Goal: Task Accomplishment & Management: Use online tool/utility

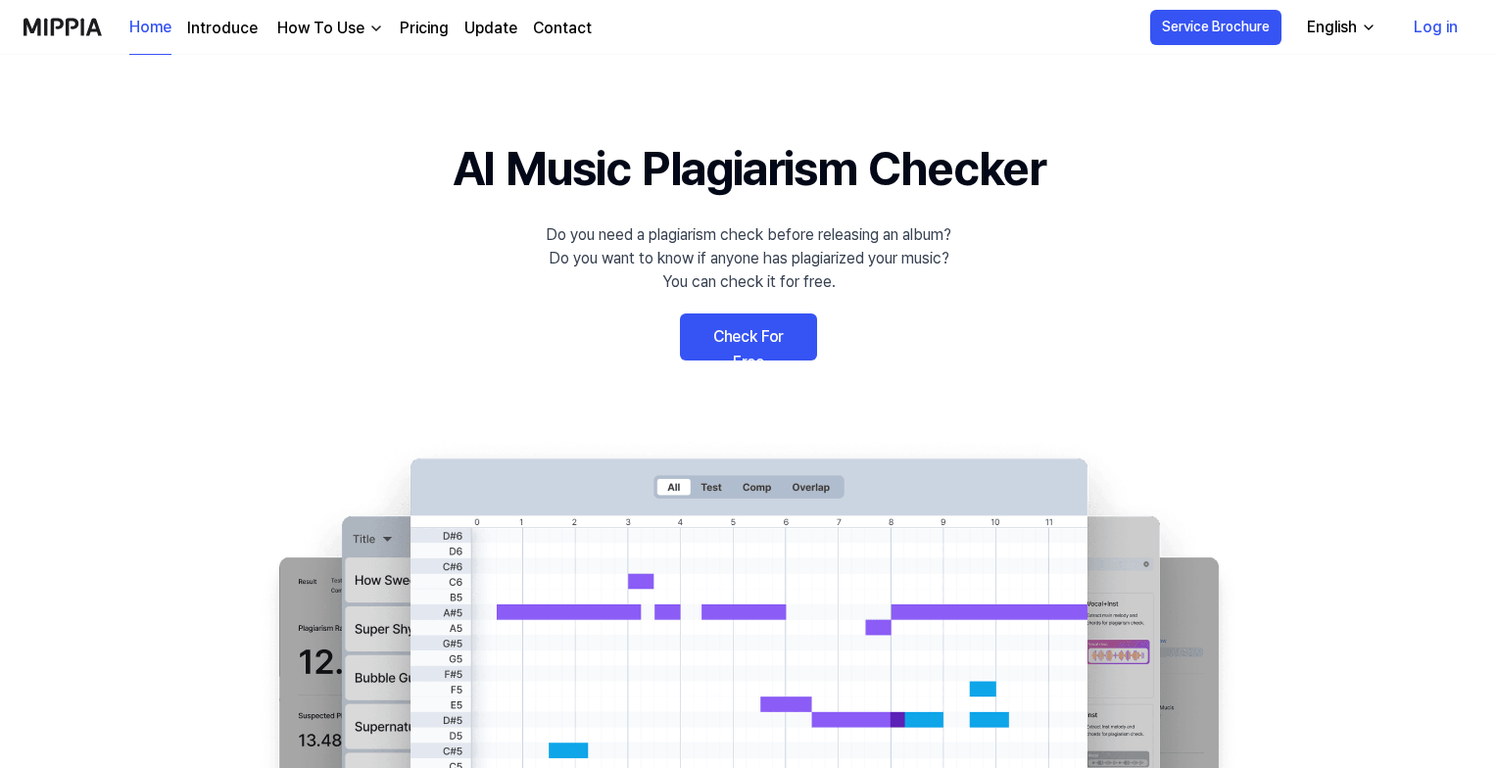
click at [785, 319] on link "Check For Free" at bounding box center [748, 337] width 137 height 47
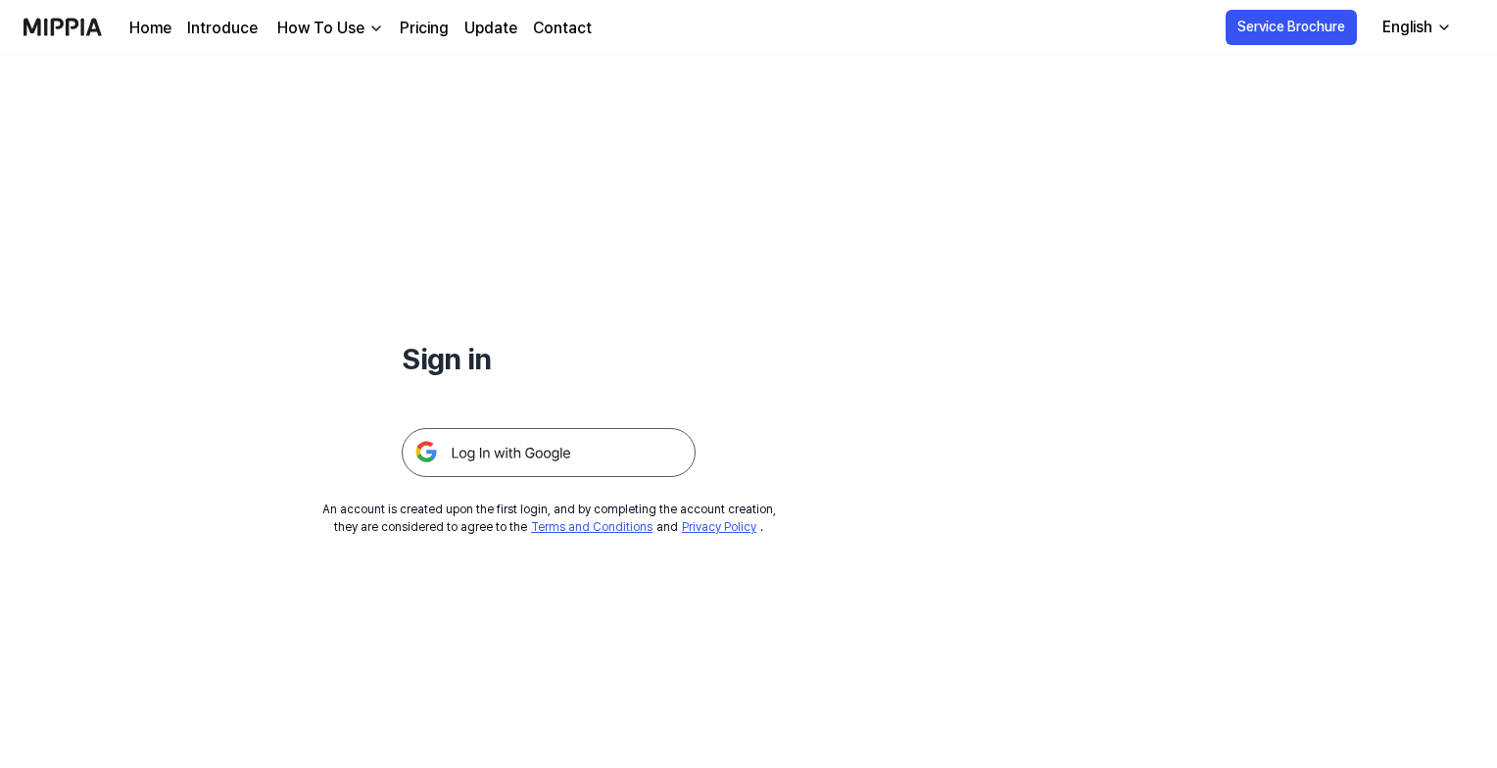
click at [629, 453] on img at bounding box center [549, 452] width 294 height 49
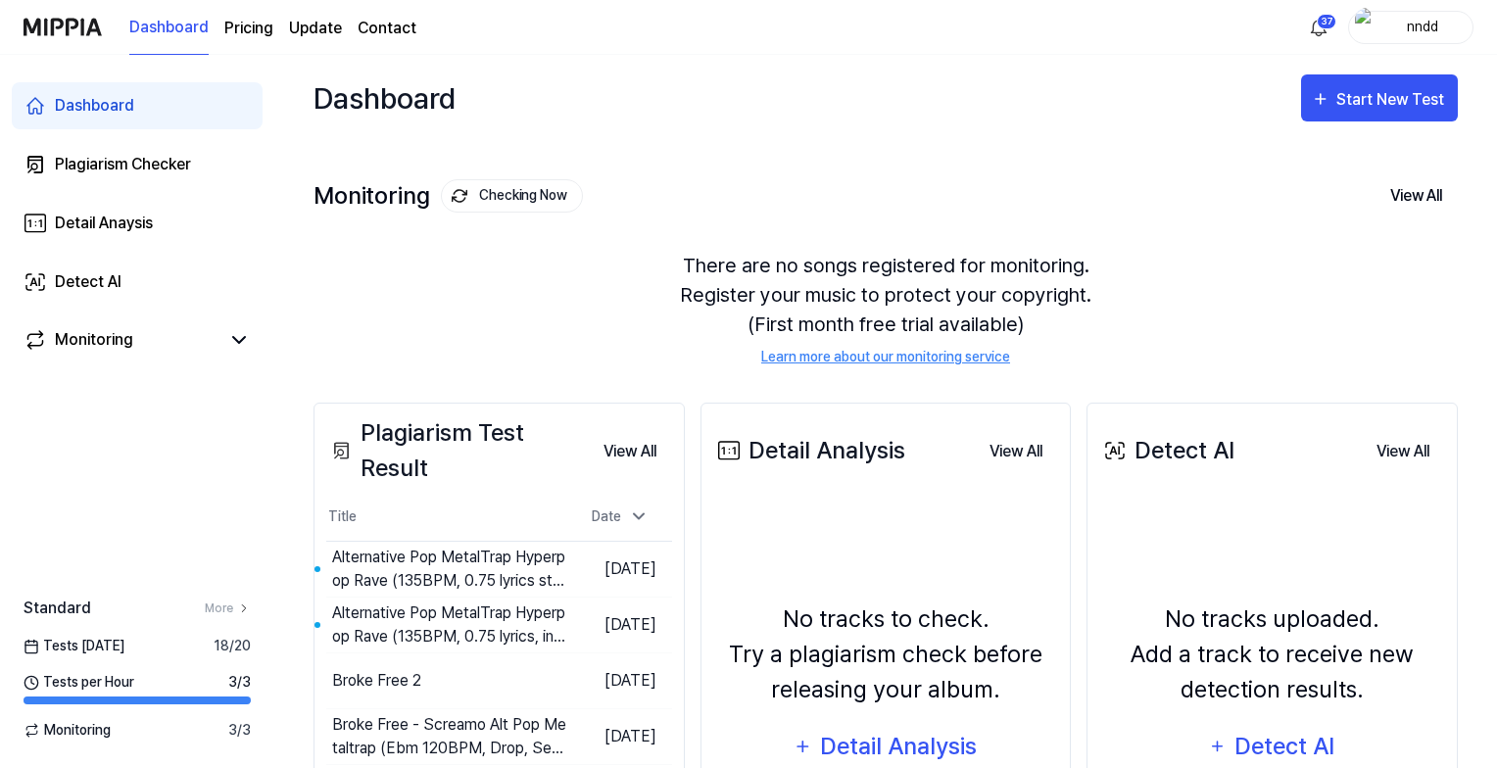
click at [629, 453] on button "View All" at bounding box center [630, 451] width 84 height 39
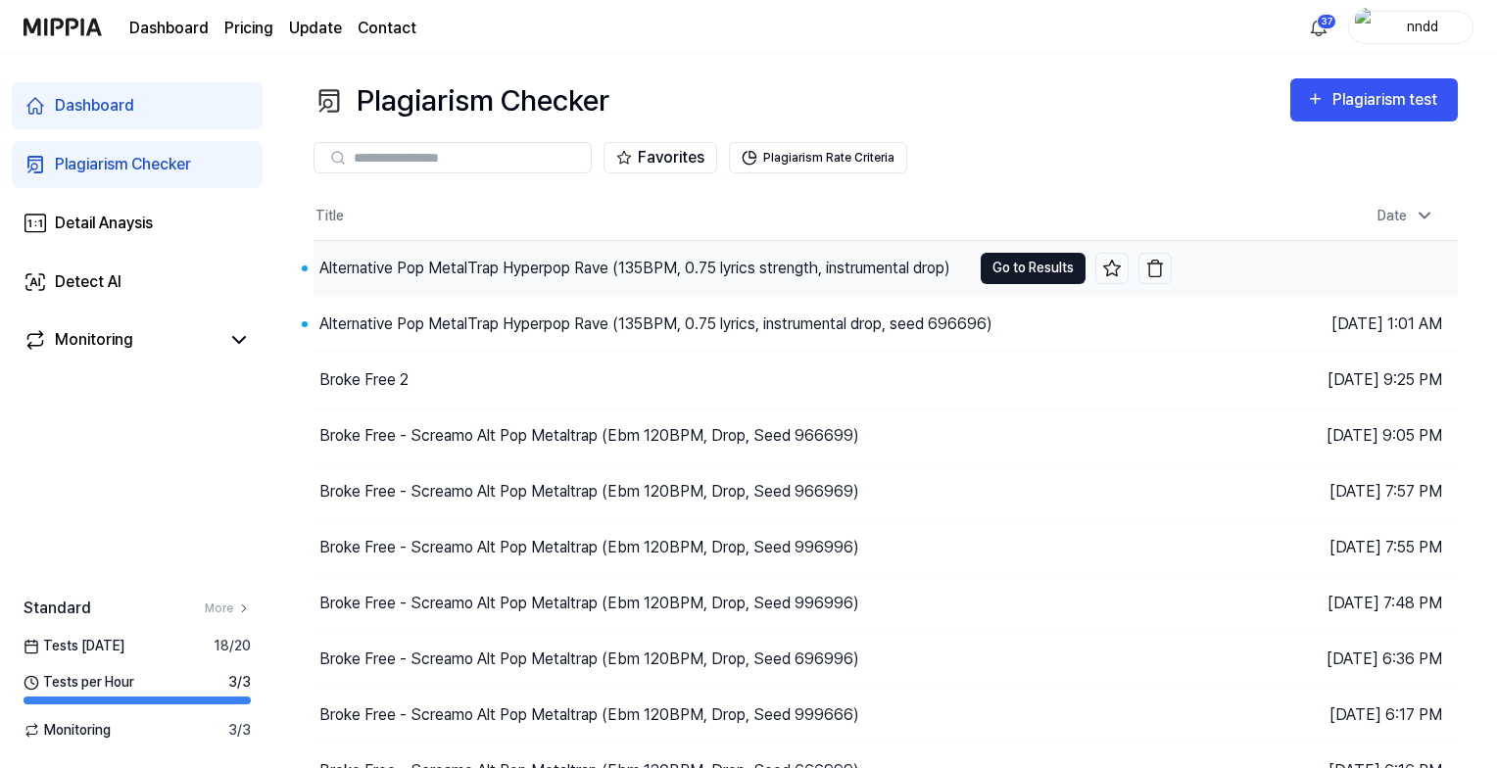
click at [1021, 264] on button "Go to Results" at bounding box center [1033, 268] width 105 height 31
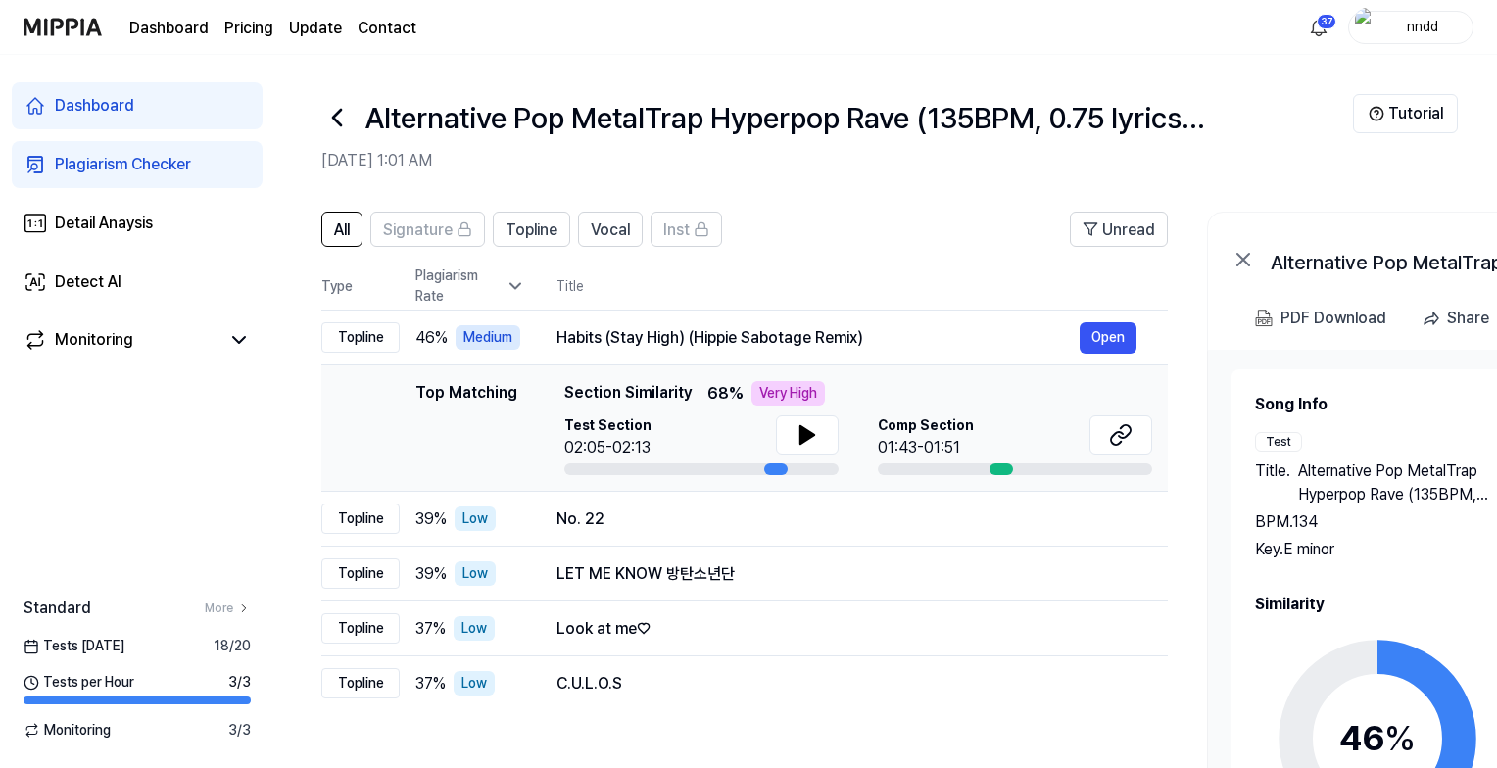
click at [335, 118] on icon at bounding box center [337, 118] width 8 height 16
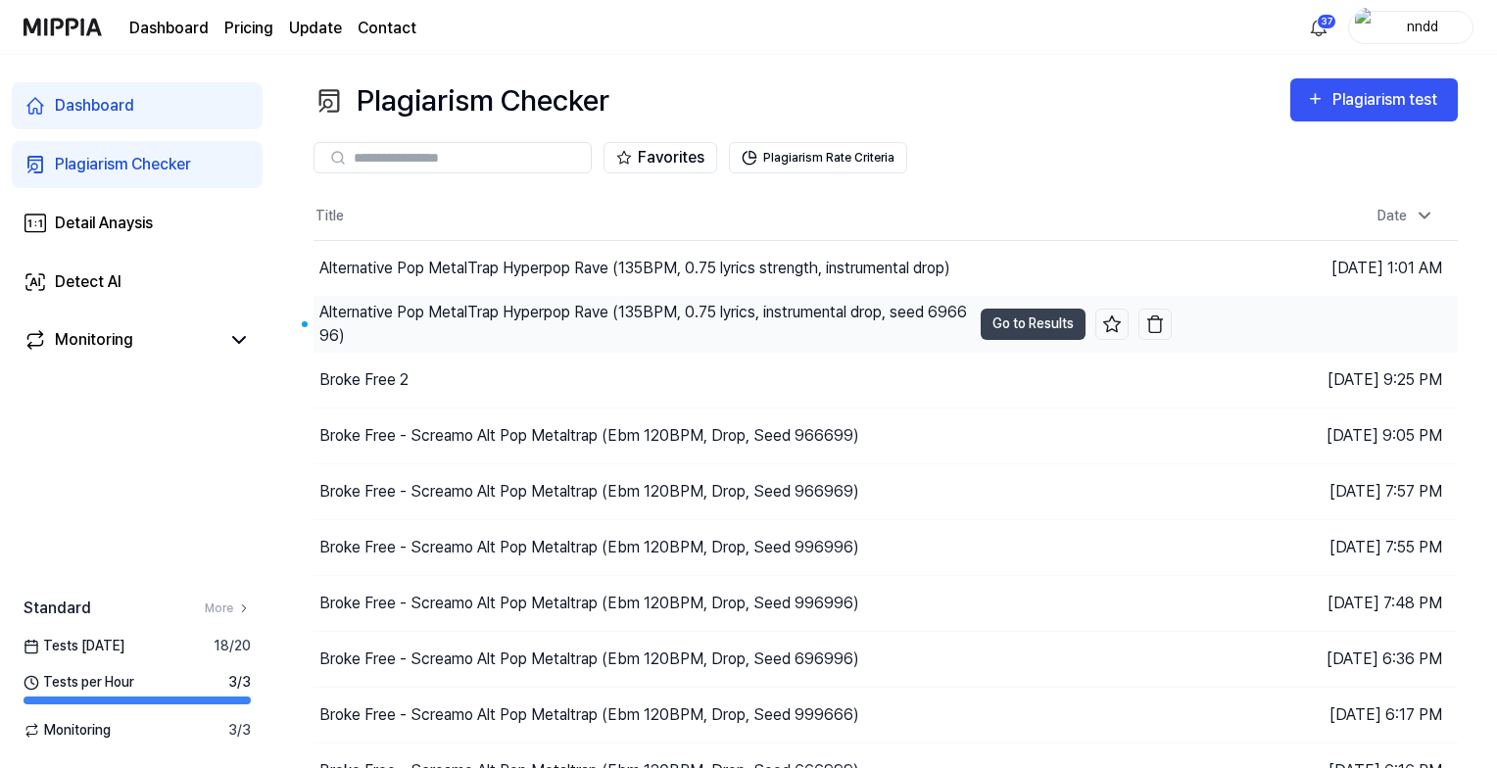
click at [527, 308] on div "Alternative Pop MetalTrap Hyperpop Rave (135BPM, 0.75 lyrics, instrumental drop…" at bounding box center [645, 324] width 652 height 47
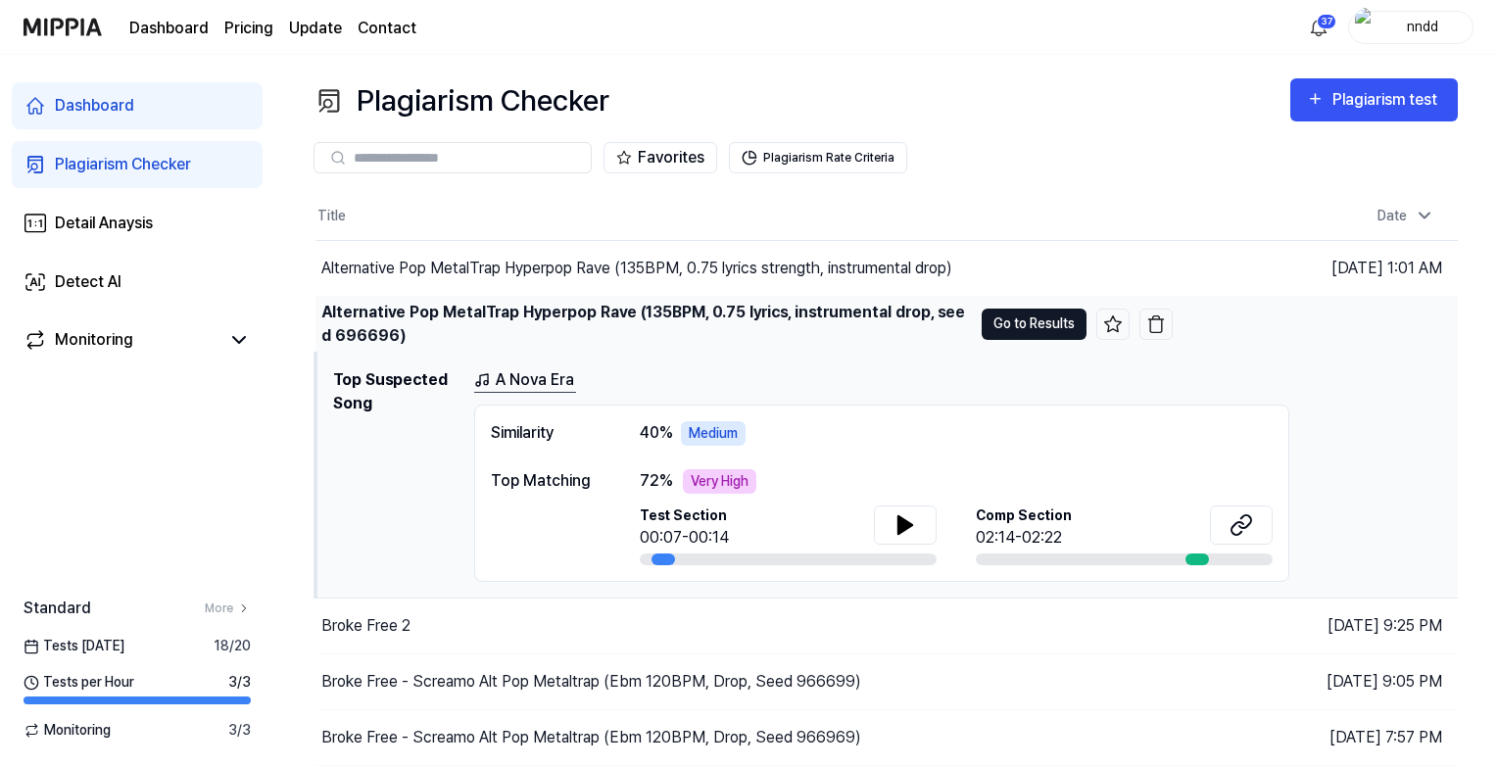
click at [1046, 333] on button "Go to Results" at bounding box center [1034, 324] width 105 height 31
